Goal: Task Accomplishment & Management: Manage account settings

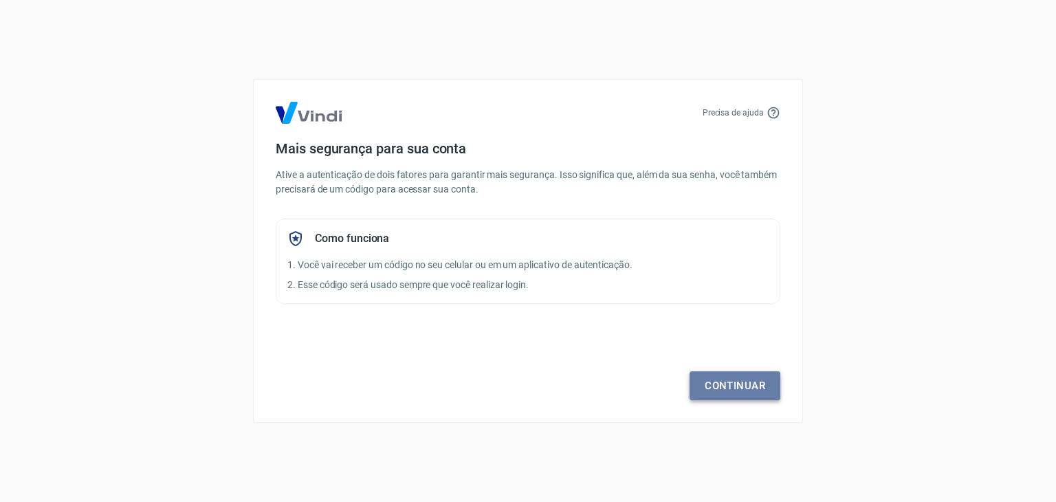
click at [736, 389] on link "Continuar" at bounding box center [734, 385] width 91 height 29
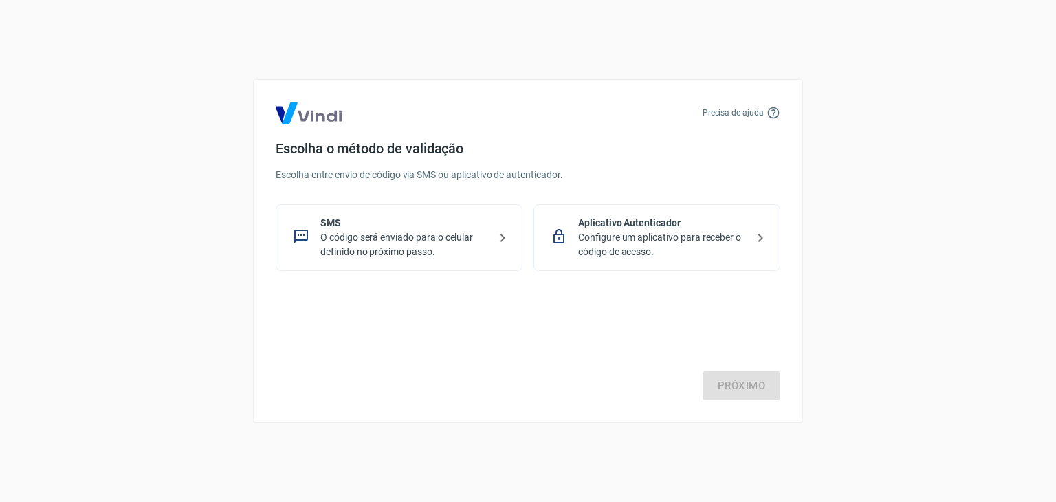
click at [444, 251] on p "O código será enviado para o celular definido no próximo passo." at bounding box center [404, 244] width 168 height 29
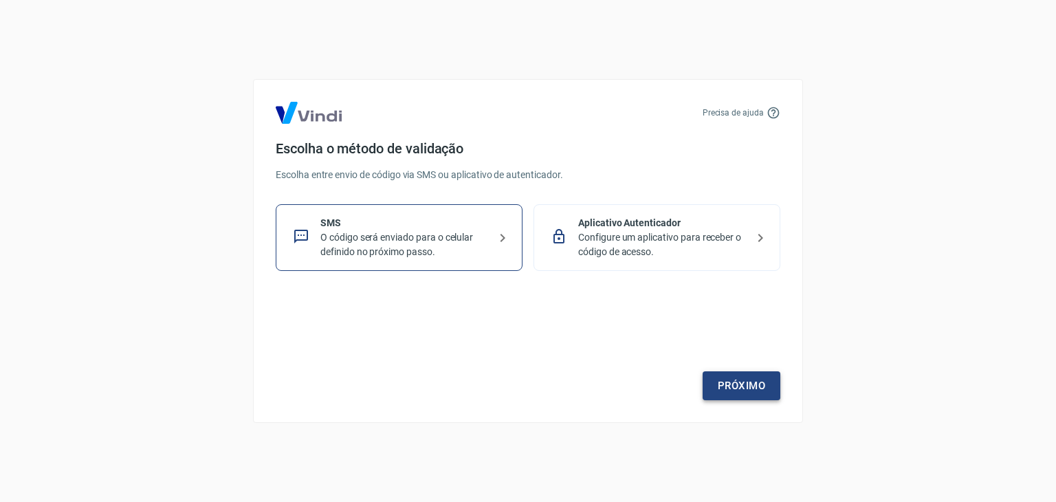
click at [757, 392] on link "Próximo" at bounding box center [741, 385] width 78 height 29
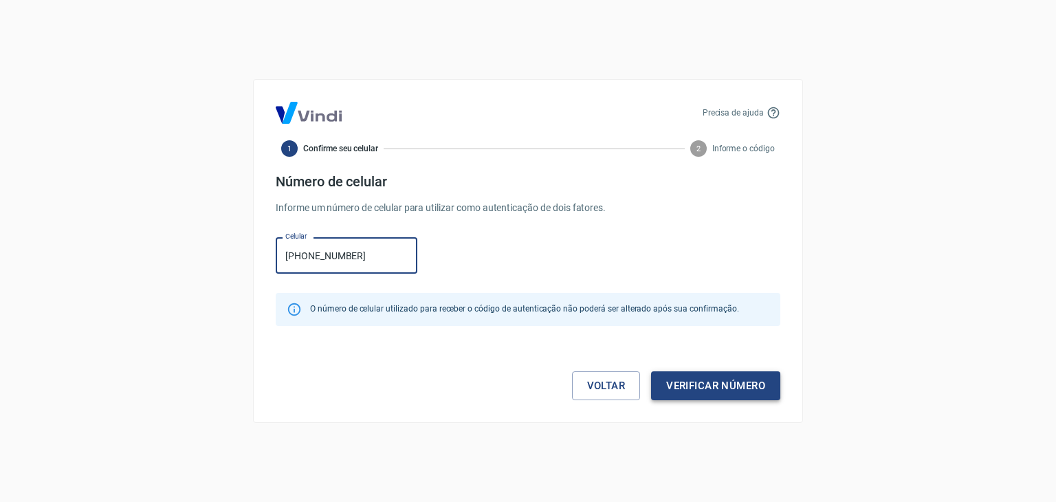
type input "[PHONE_NUMBER]"
click at [707, 379] on button "Verificar número" at bounding box center [715, 385] width 129 height 29
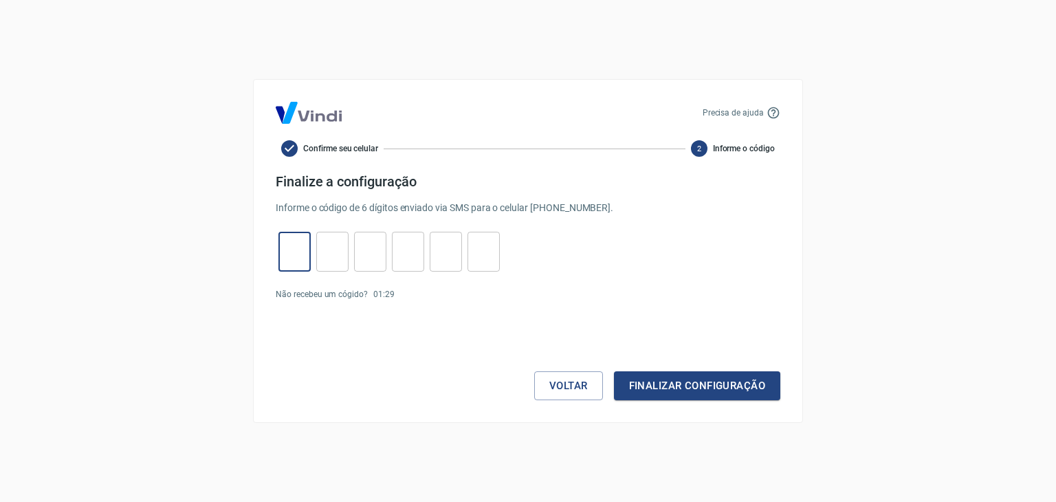
click at [285, 243] on input "tel" at bounding box center [294, 252] width 32 height 30
type input "8"
type input "9"
type input "1"
type input "2"
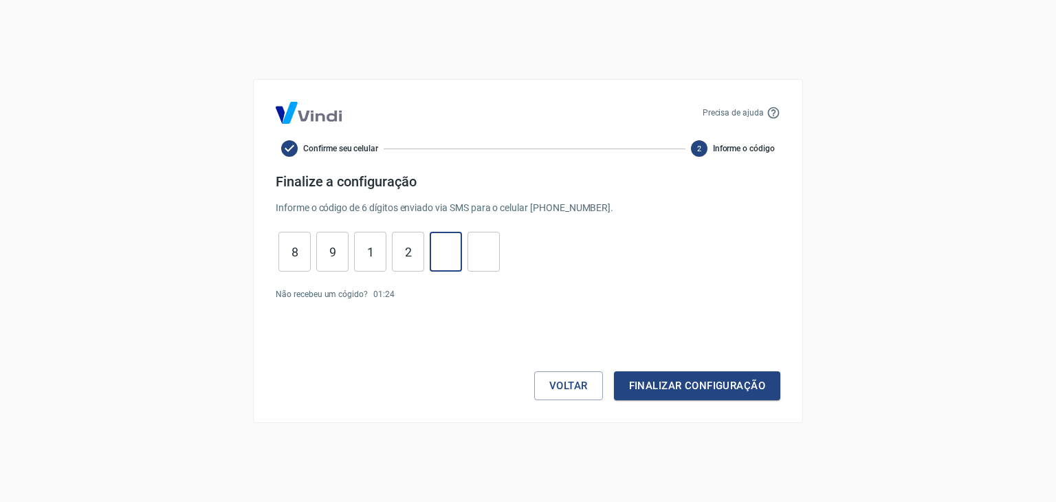
type input "5"
type input "2"
click at [680, 388] on button "Finalizar configuração" at bounding box center [697, 385] width 166 height 29
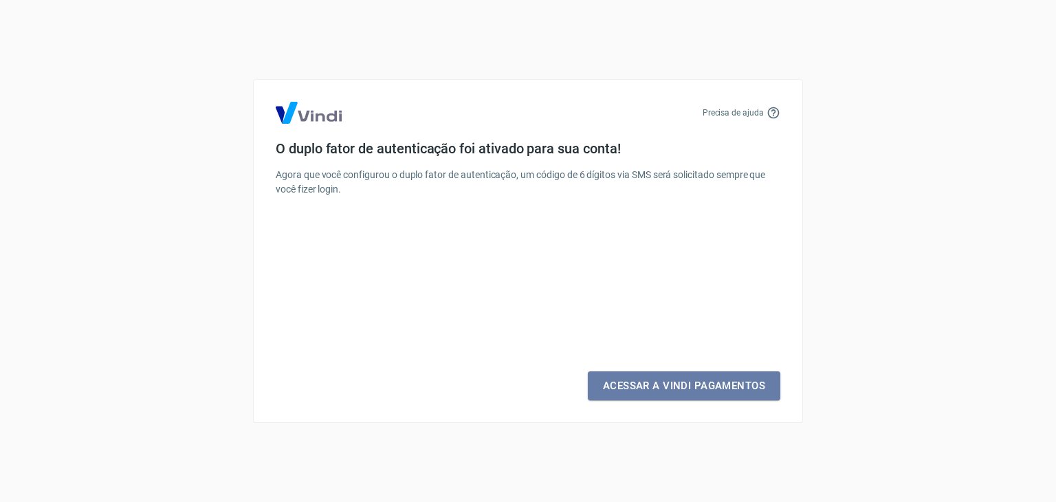
click at [680, 388] on link "Acessar a Vindi Pagamentos" at bounding box center [684, 385] width 192 height 29
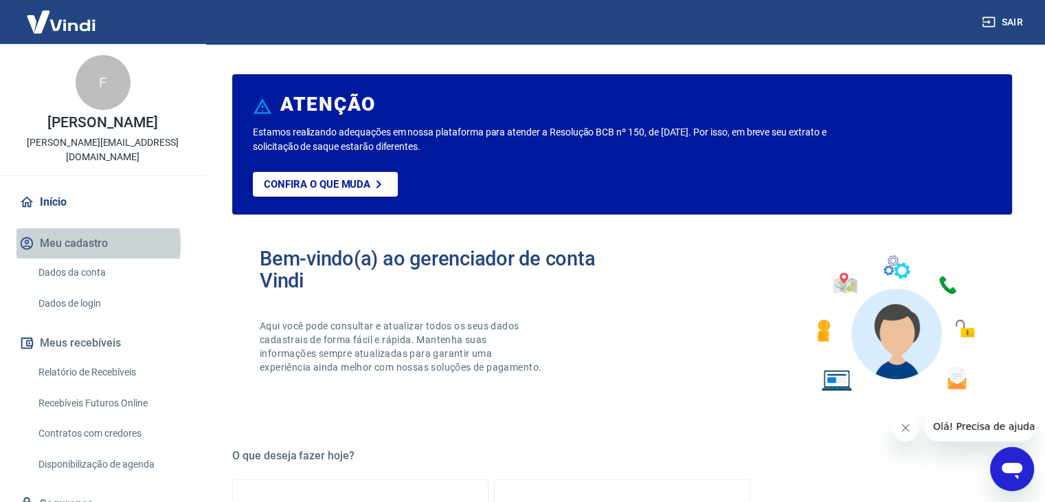
click at [87, 230] on button "Meu cadastro" at bounding box center [102, 243] width 173 height 30
click at [88, 259] on link "Dados da conta" at bounding box center [111, 272] width 156 height 28
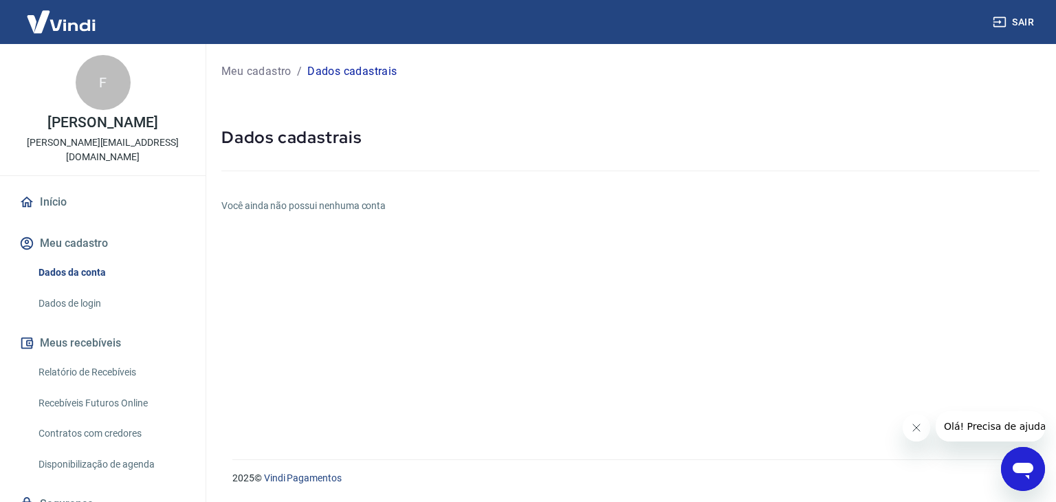
click at [56, 187] on link "Início" at bounding box center [102, 202] width 173 height 30
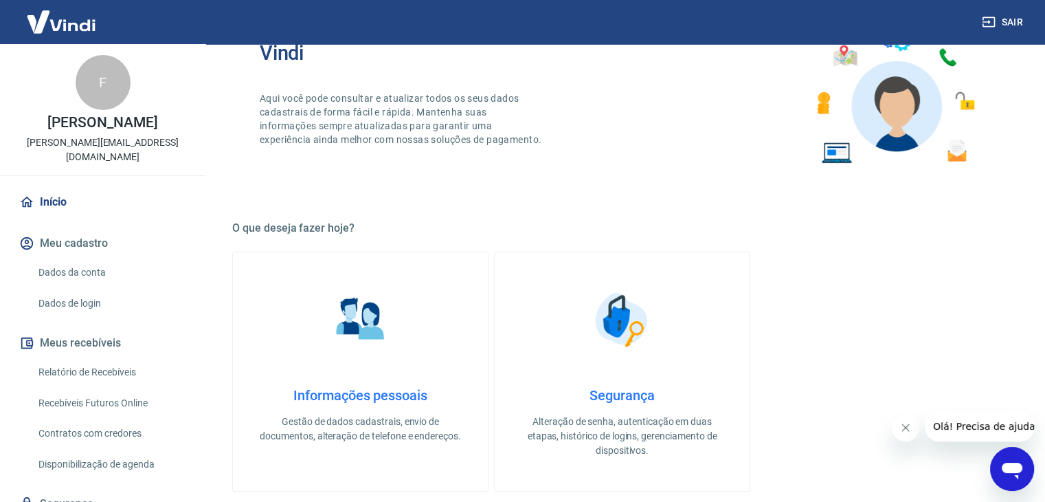
scroll to position [275, 0]
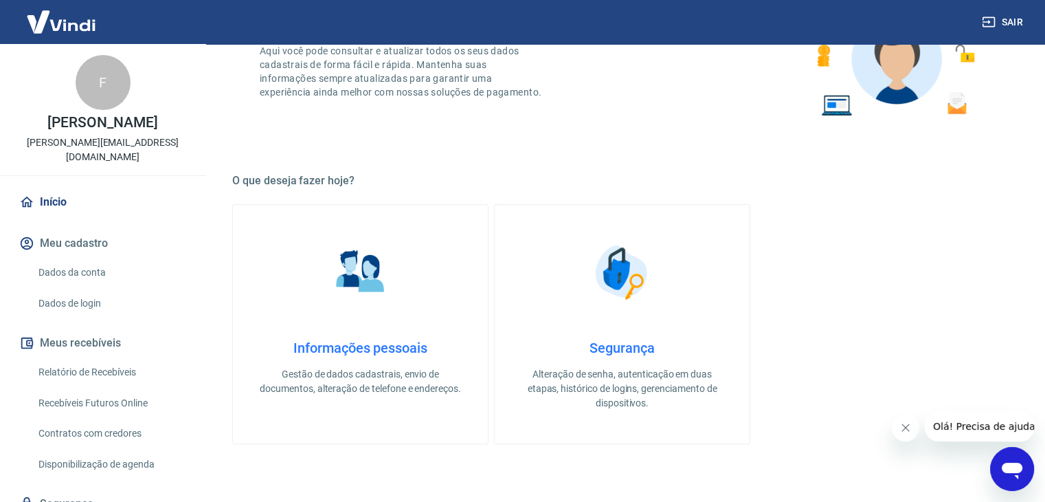
click at [370, 281] on img at bounding box center [361, 272] width 69 height 69
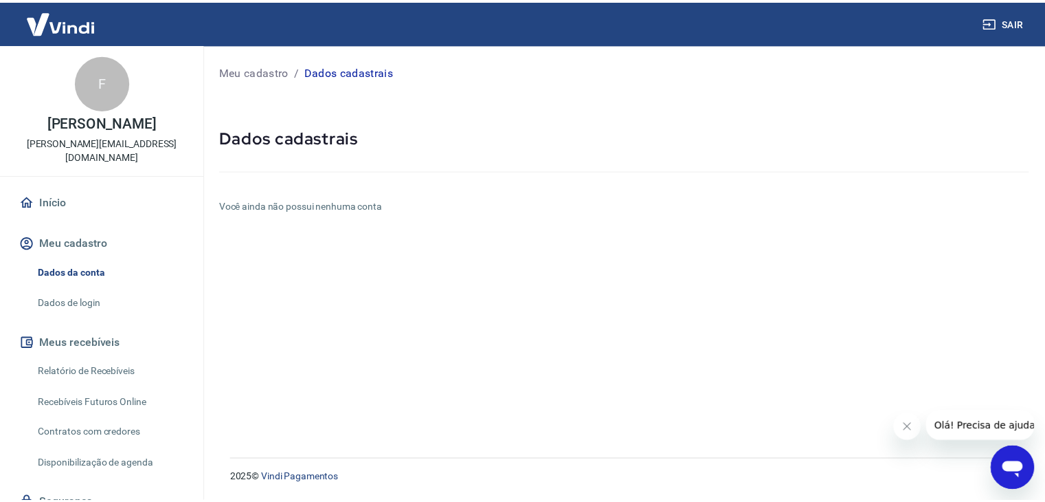
scroll to position [44, 0]
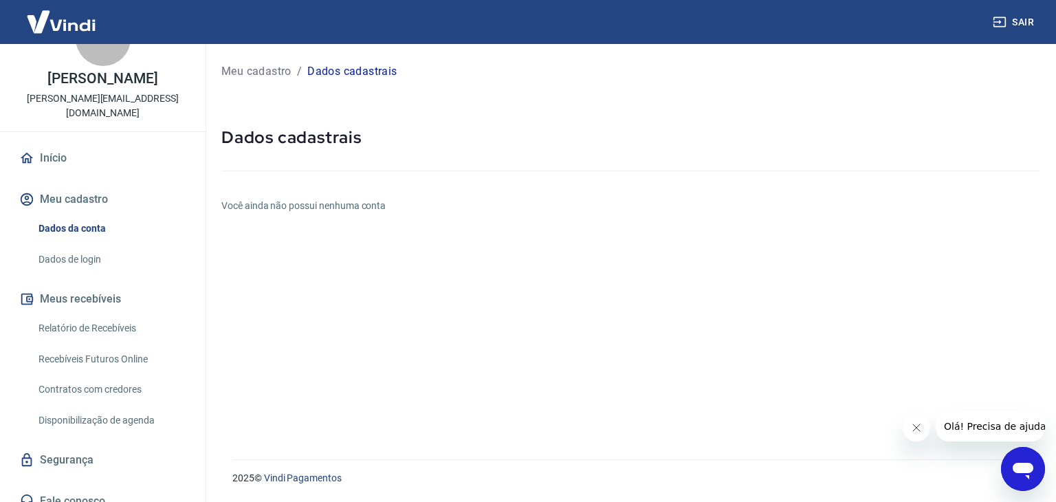
click at [49, 147] on link "Início" at bounding box center [102, 158] width 173 height 30
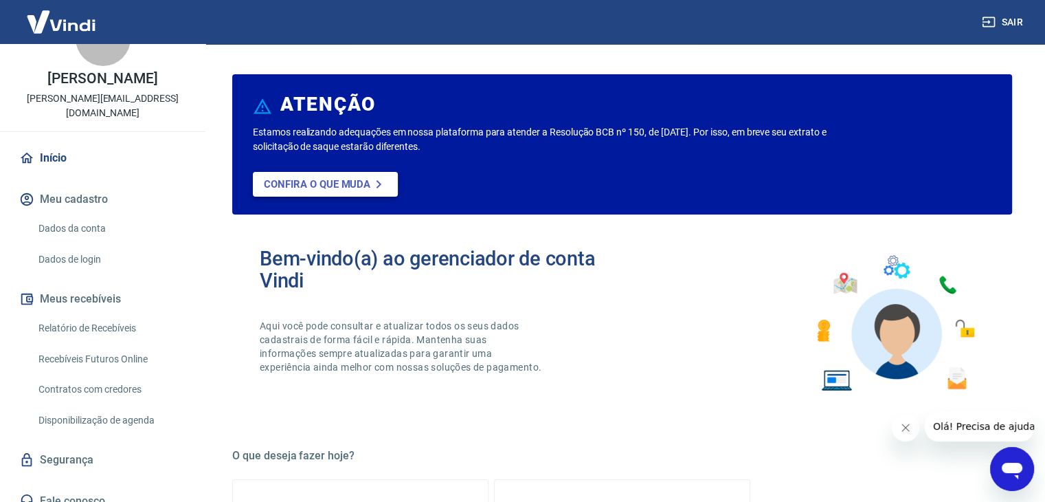
click at [302, 186] on p "Confira o que muda" at bounding box center [317, 184] width 107 height 12
click at [75, 215] on link "Dados da conta" at bounding box center [111, 228] width 156 height 28
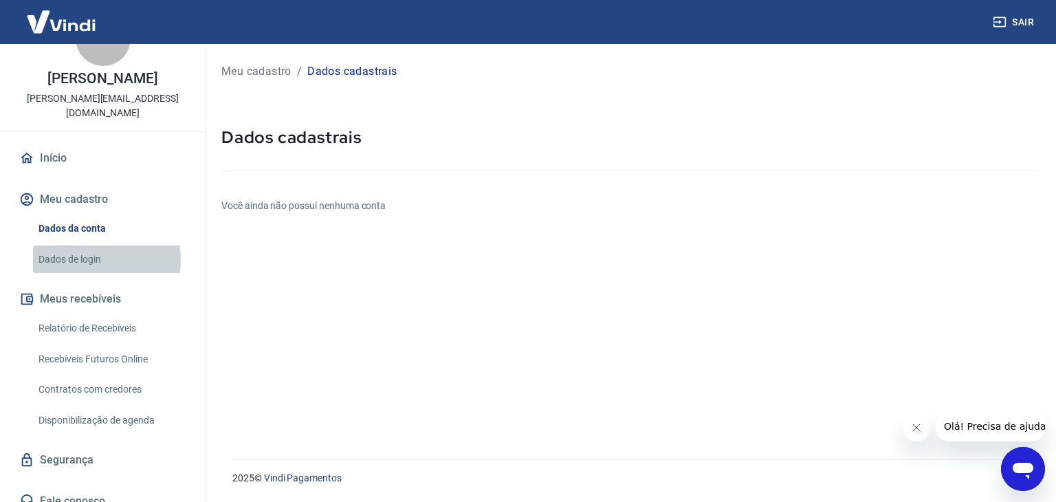
click at [74, 245] on link "Dados de login" at bounding box center [111, 259] width 156 height 28
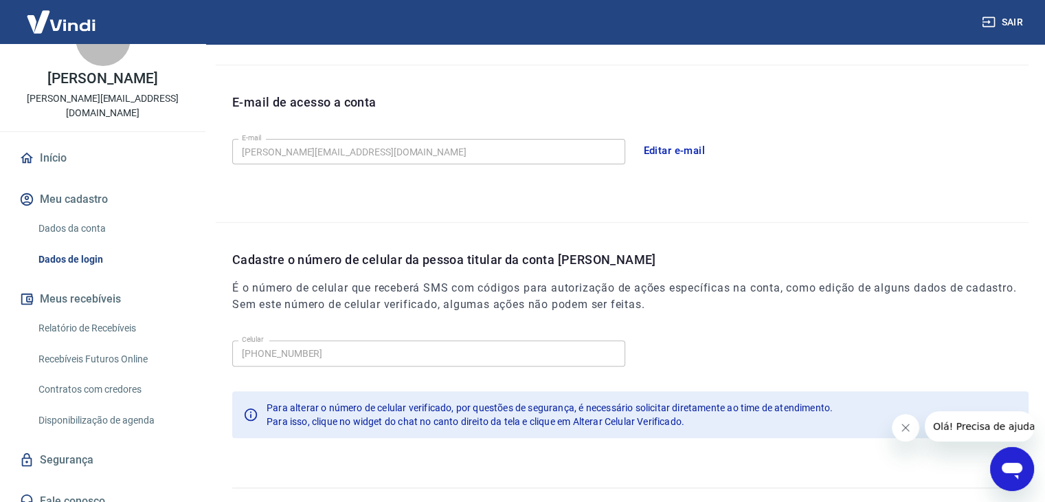
scroll to position [378, 0]
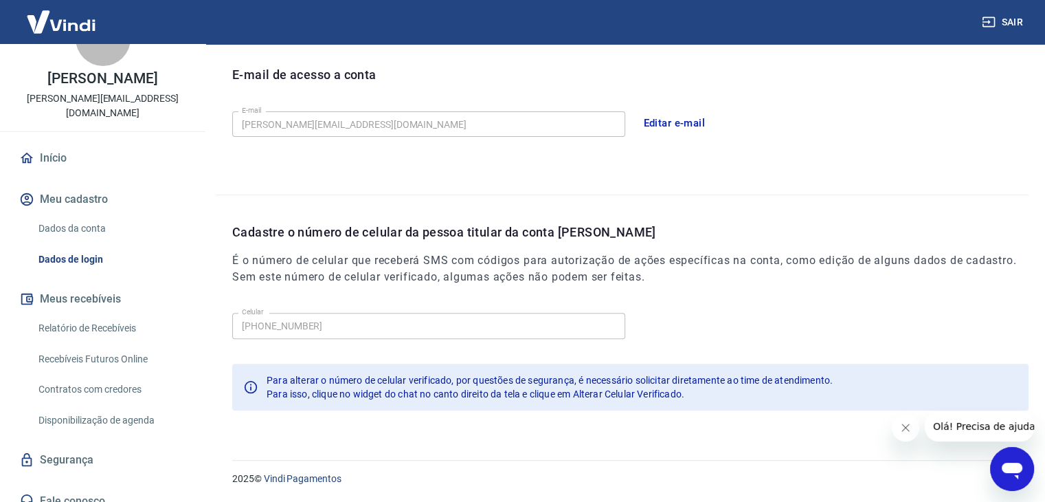
click at [88, 218] on link "Dados da conta" at bounding box center [111, 228] width 156 height 28
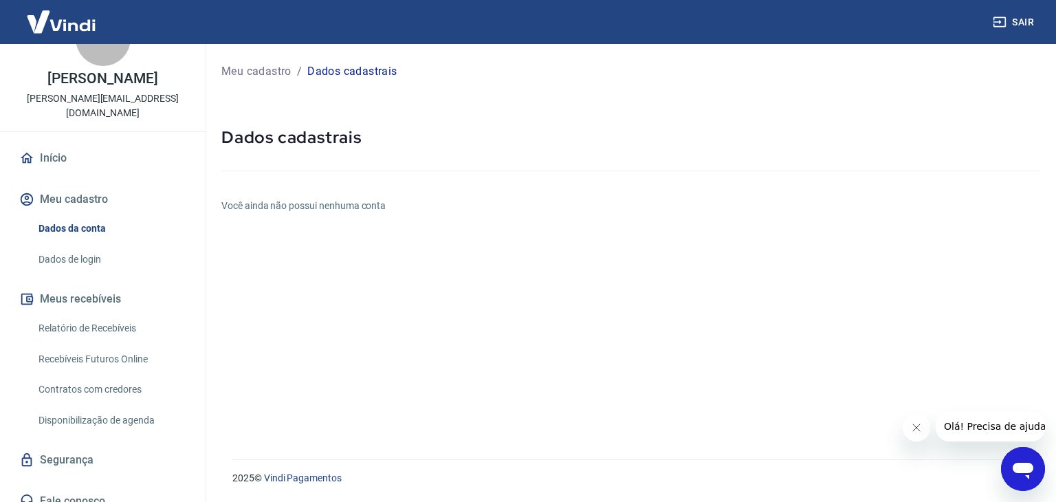
click at [318, 207] on h6 "Você ainda não possui nenhuma conta" at bounding box center [630, 206] width 818 height 14
click at [305, 144] on h5 "Dados cadastrais" at bounding box center [630, 137] width 818 height 22
click at [43, 143] on link "Início" at bounding box center [102, 158] width 173 height 30
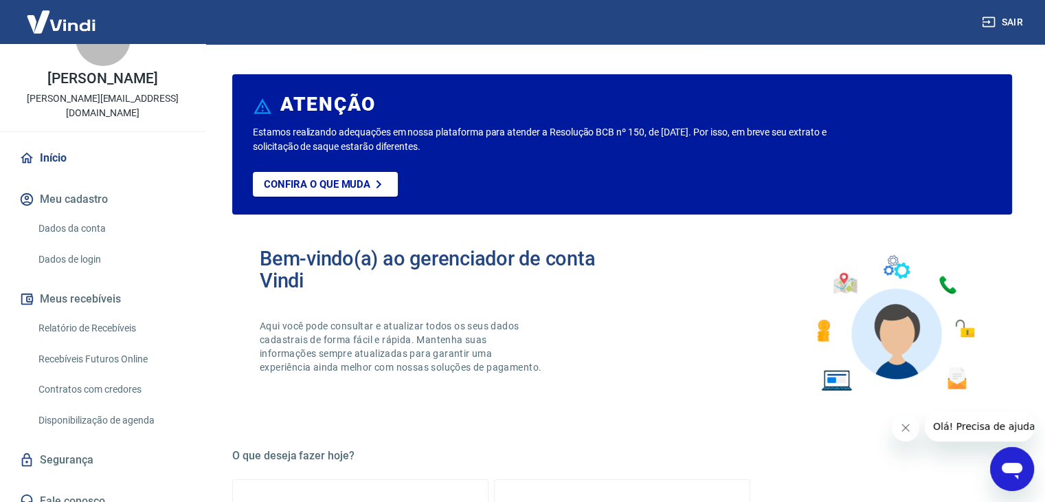
click at [104, 78] on p "[PERSON_NAME]" at bounding box center [102, 78] width 110 height 14
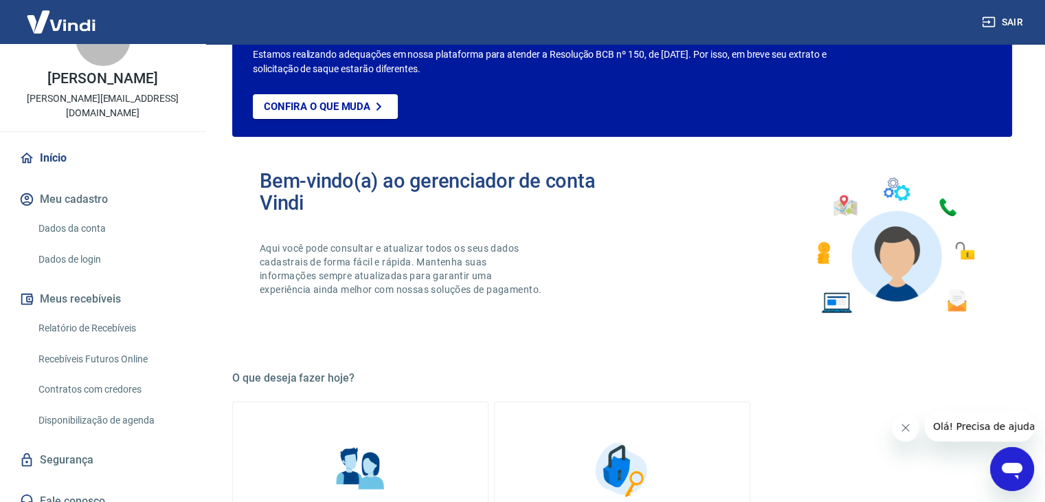
scroll to position [137, 0]
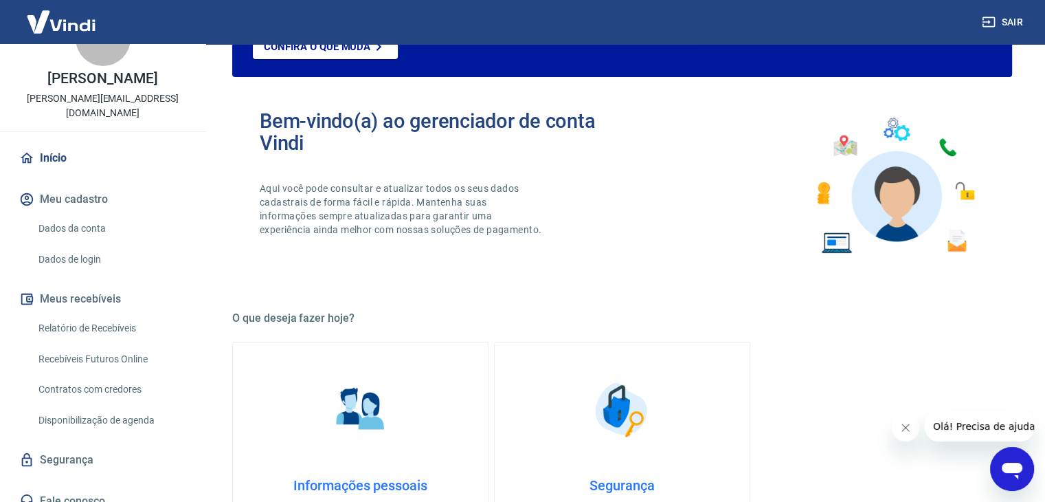
click at [362, 400] on img at bounding box center [361, 409] width 69 height 69
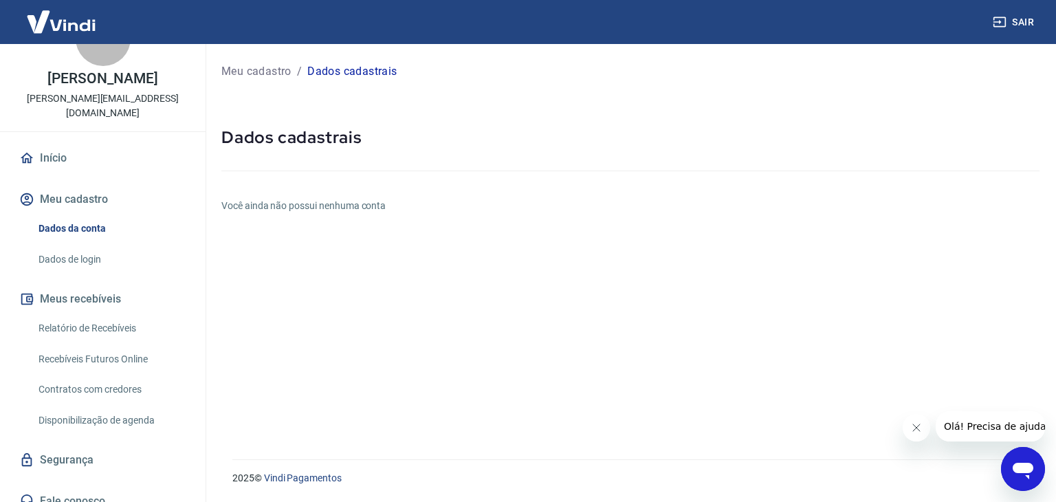
click at [916, 429] on icon "Fechar mensagem da empresa" at bounding box center [915, 427] width 11 height 11
click at [334, 136] on h5 "Dados cadastrais" at bounding box center [630, 137] width 818 height 22
click at [241, 72] on p "Meu cadastro" at bounding box center [256, 71] width 70 height 16
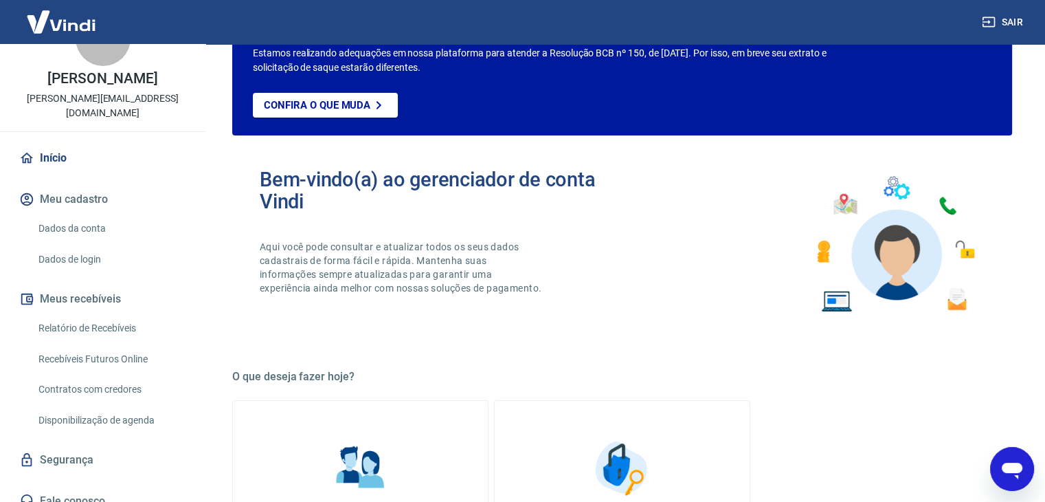
scroll to position [137, 0]
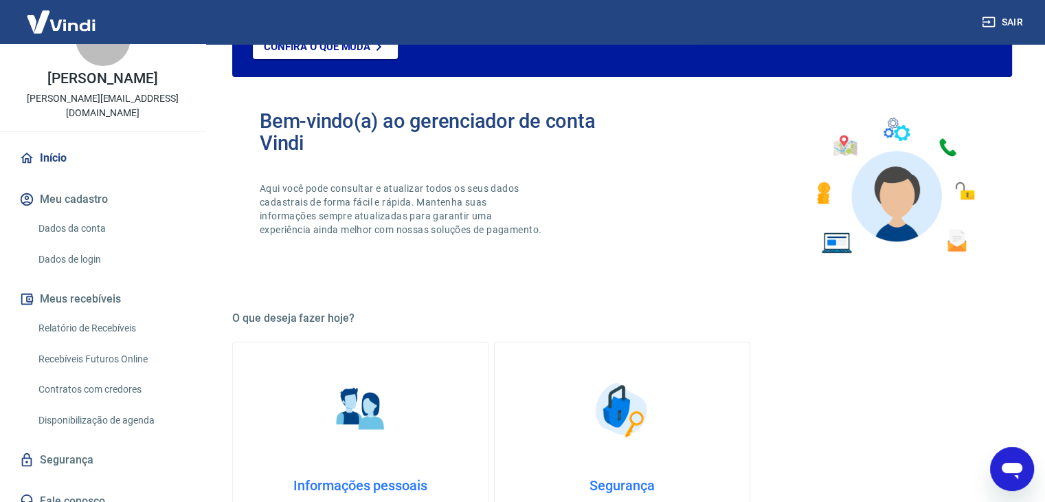
click at [612, 412] on img at bounding box center [622, 409] width 69 height 69
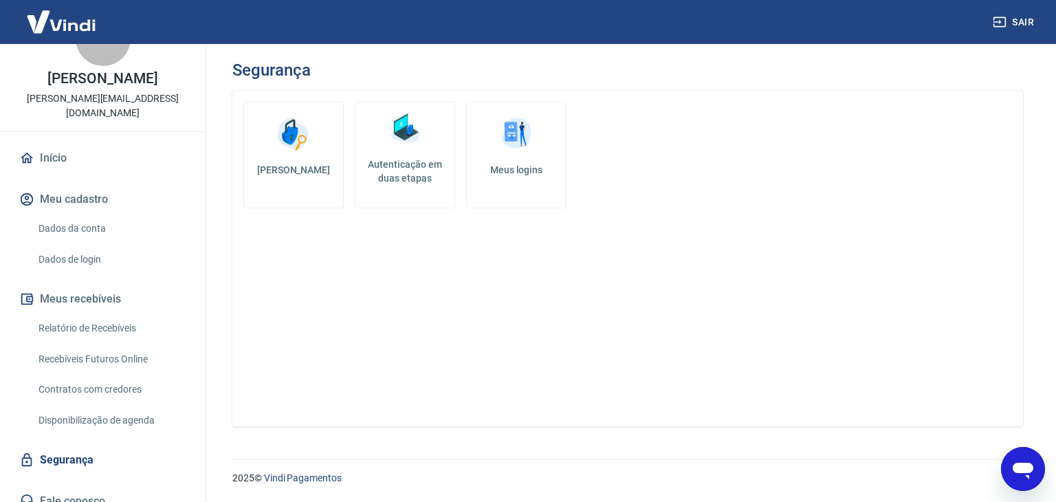
click at [77, 214] on link "Dados da conta" at bounding box center [111, 228] width 156 height 28
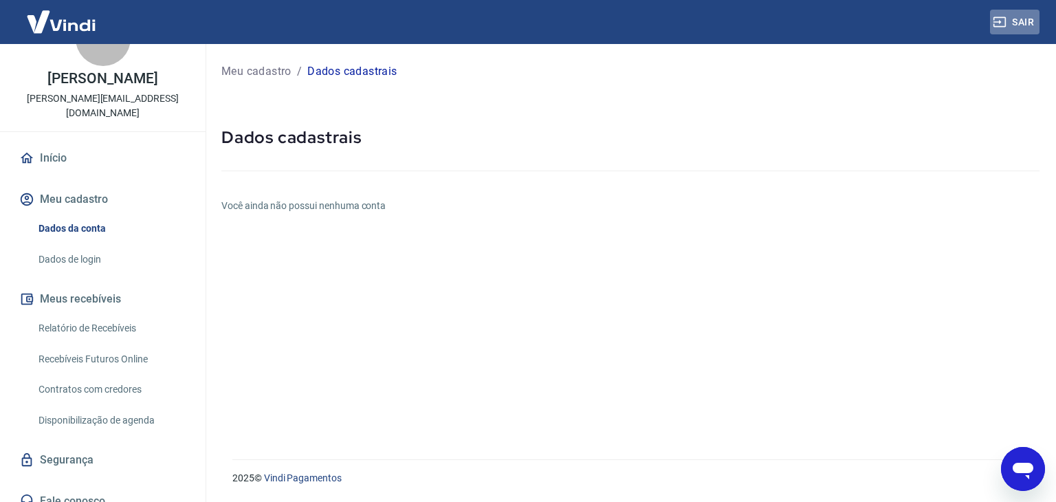
click at [1024, 25] on button "Sair" at bounding box center [1014, 22] width 49 height 25
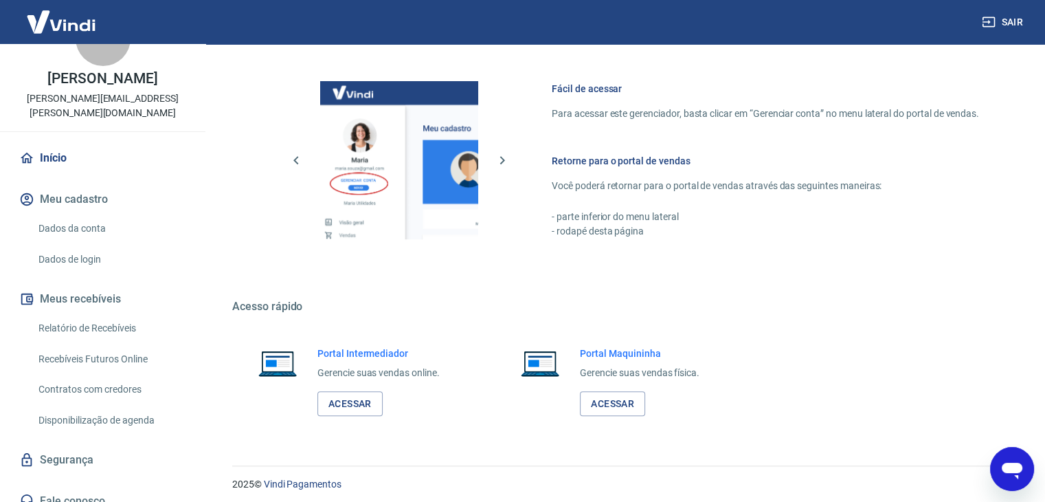
scroll to position [726, 0]
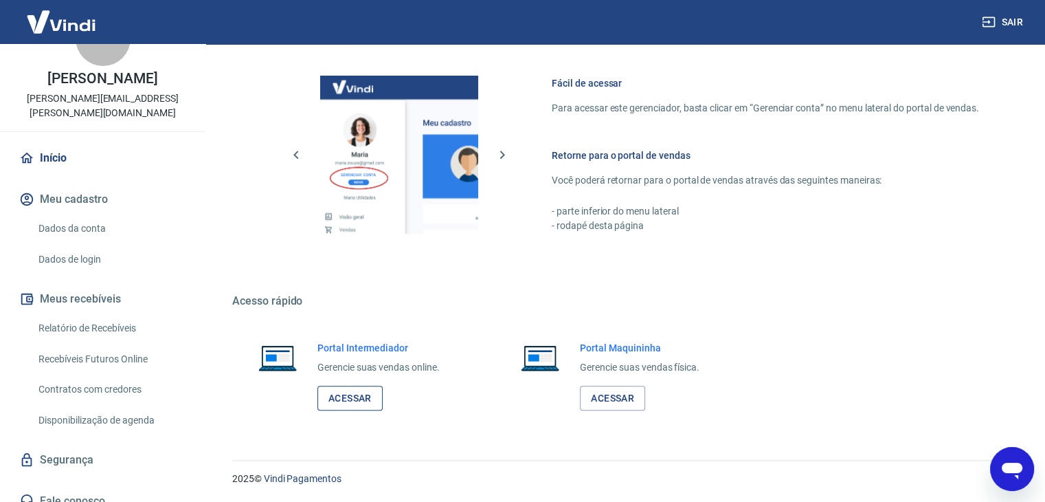
click at [348, 400] on link "Acessar" at bounding box center [350, 398] width 65 height 25
click at [416, 162] on img at bounding box center [399, 155] width 158 height 158
click at [370, 175] on img at bounding box center [399, 155] width 158 height 158
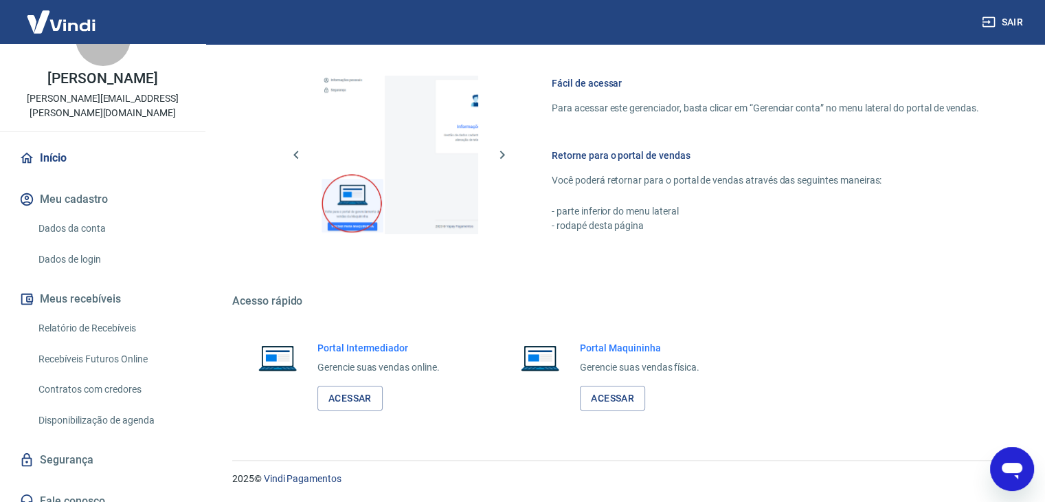
click at [618, 157] on h6 "Retorne para o portal de vendas" at bounding box center [766, 155] width 428 height 14
click at [584, 82] on h6 "Fácil de acessar" at bounding box center [766, 83] width 428 height 14
